Goal: Information Seeking & Learning: Learn about a topic

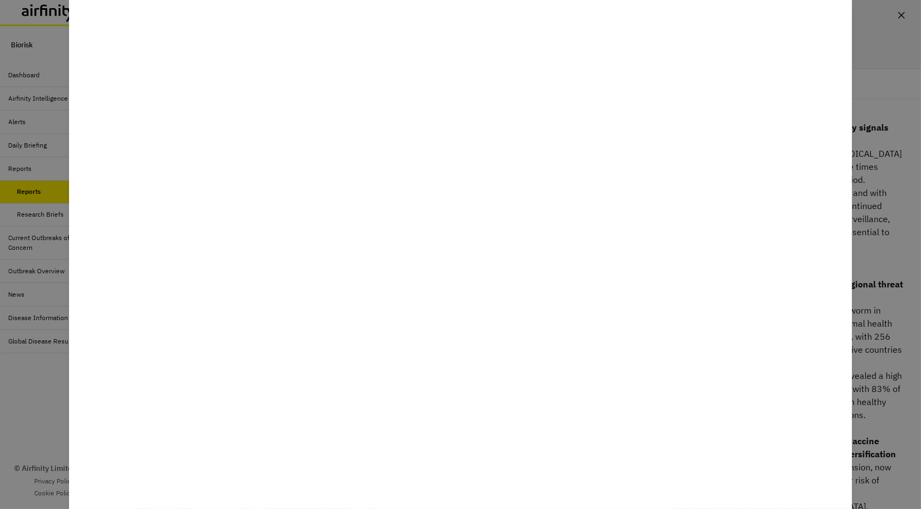
scroll to position [33, 0]
click at [46, 393] on div at bounding box center [460, 254] width 921 height 509
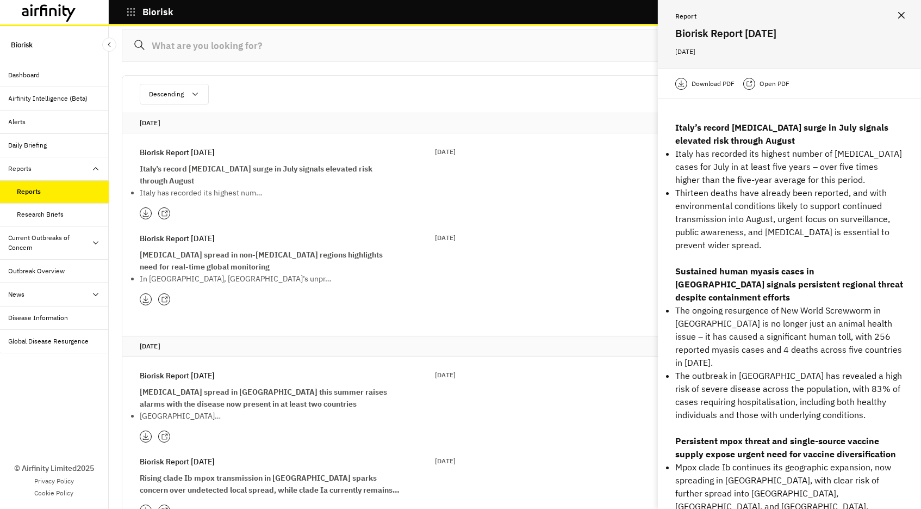
click at [35, 71] on div "Dashboard" at bounding box center [25, 75] width 32 height 10
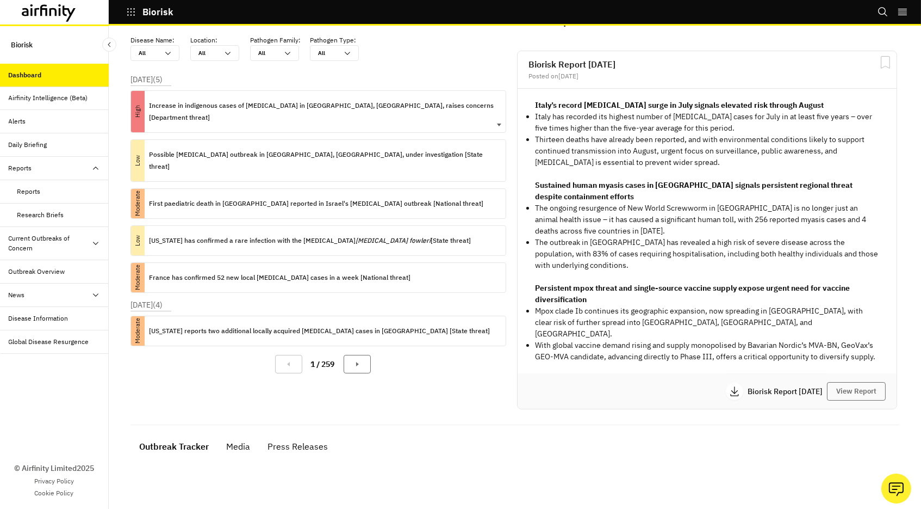
click at [240, 102] on p "Increase in indigenous cases of [MEDICAL_DATA] in [GEOGRAPHIC_DATA], [GEOGRAPHI…" at bounding box center [323, 112] width 348 height 24
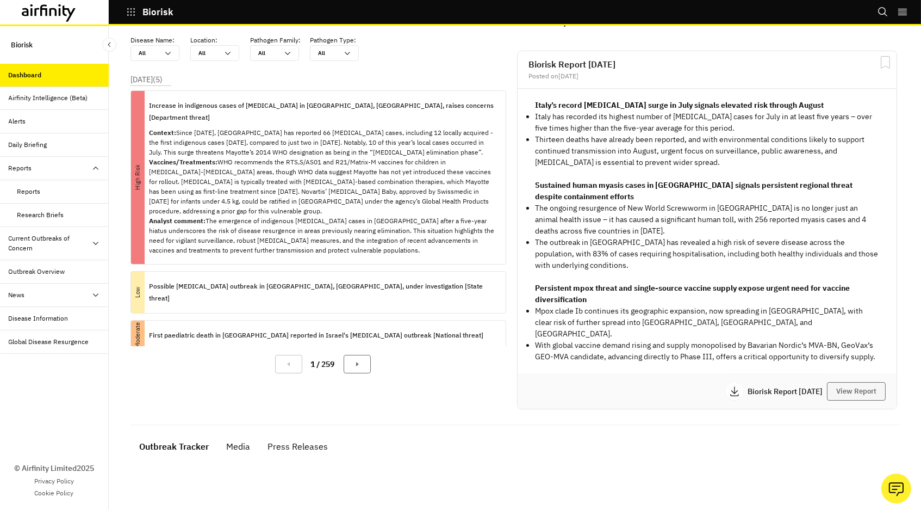
click at [852, 382] on button "View Report" at bounding box center [856, 391] width 59 height 18
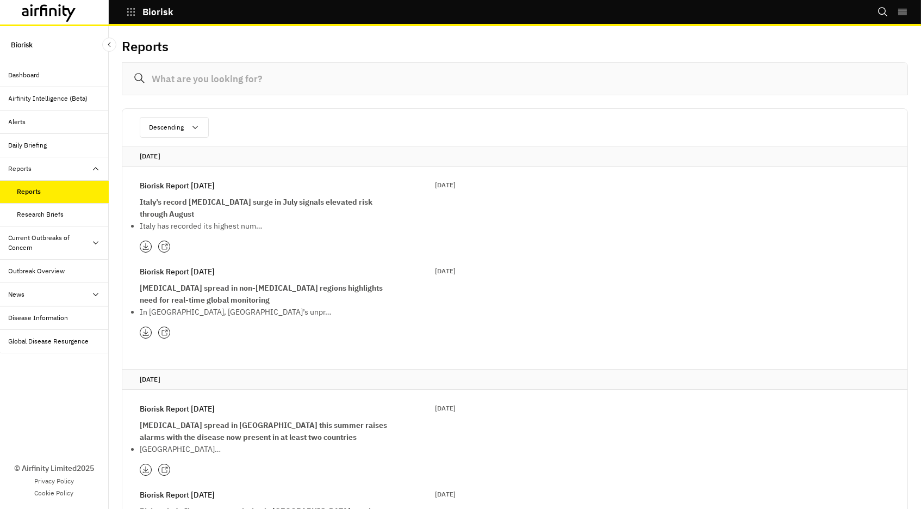
click at [163, 240] on div at bounding box center [164, 246] width 12 height 12
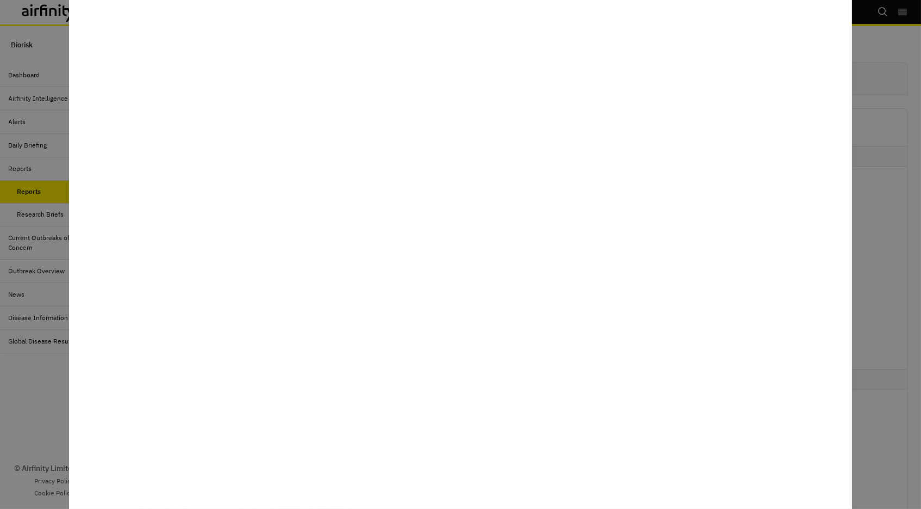
click at [36, 394] on div at bounding box center [460, 254] width 921 height 509
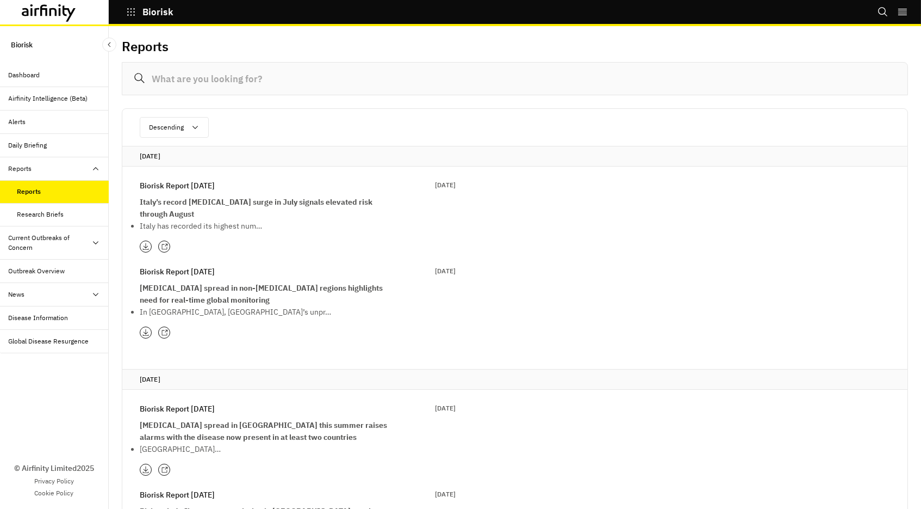
click at [34, 74] on div "Dashboard" at bounding box center [25, 75] width 32 height 10
